Goal: Find specific page/section: Find specific page/section

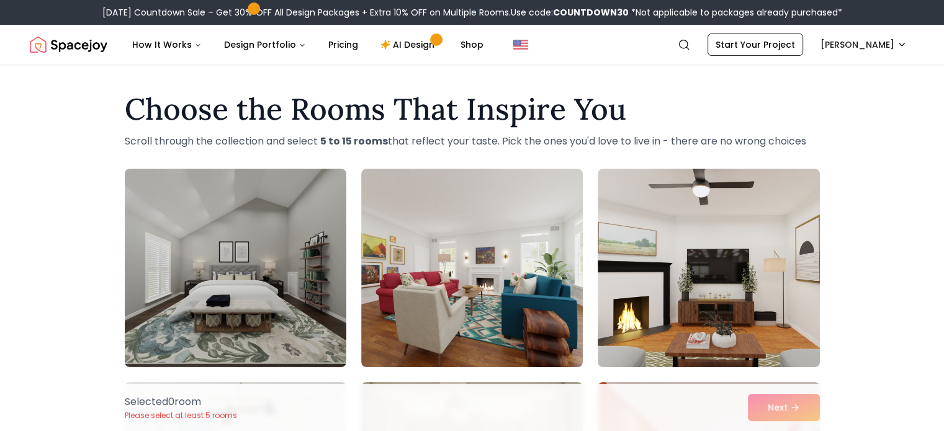
click at [50, 47] on img "Spacejoy" at bounding box center [69, 44] width 78 height 25
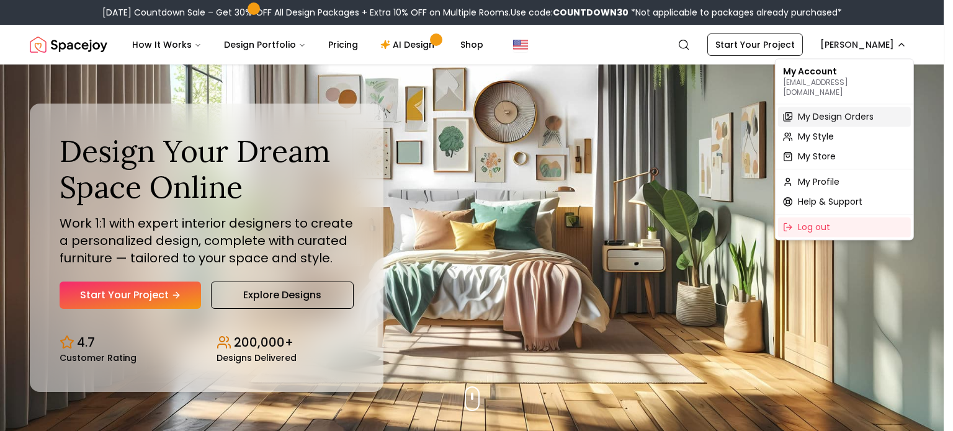
click at [804, 110] on span "My Design Orders" at bounding box center [836, 116] width 76 height 12
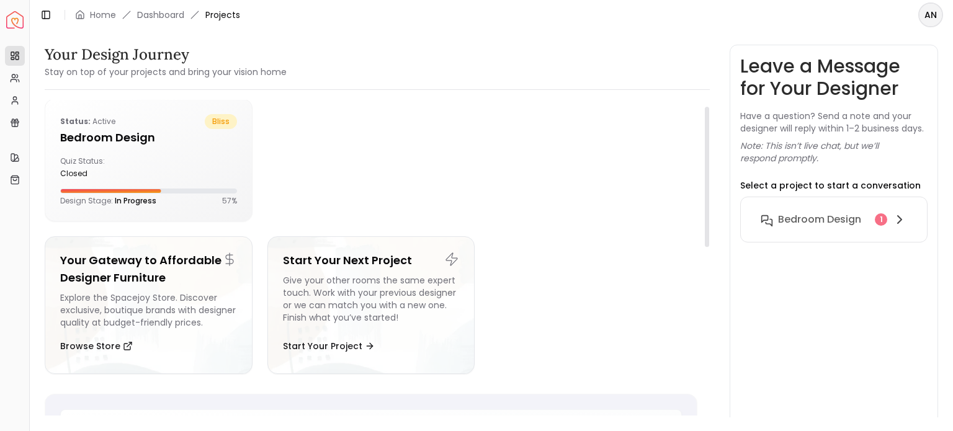
scroll to position [14, 0]
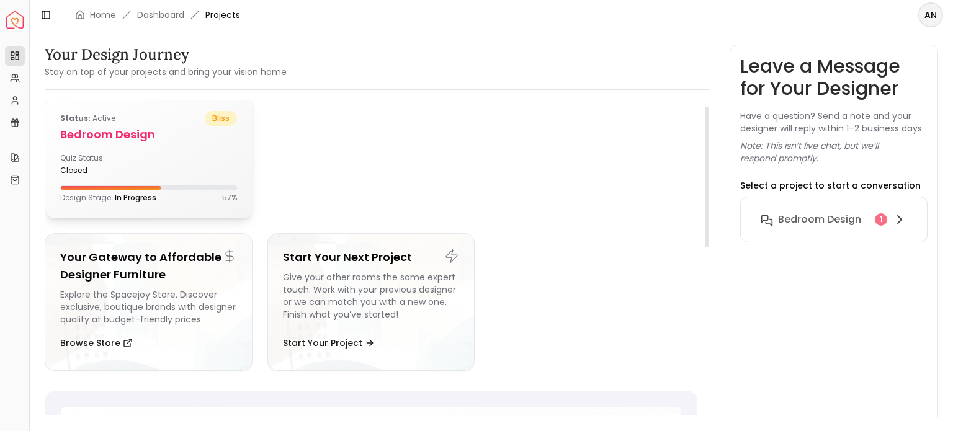
click at [114, 133] on h5 "Bedroom design" at bounding box center [148, 134] width 177 height 17
